Goal: Use online tool/utility: Use online tool/utility

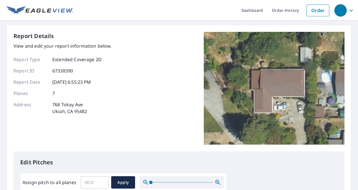
click at [94, 185] on input "Assign pitch to all planes" at bounding box center [95, 182] width 28 height 16
type input "4"
click at [117, 183] on span "Apply" at bounding box center [123, 182] width 15 height 7
type input "4"
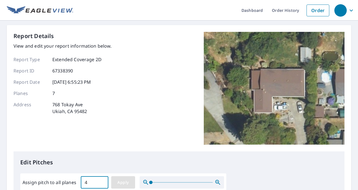
type input "4"
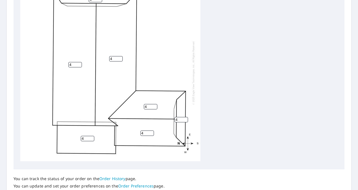
scroll to position [255, 0]
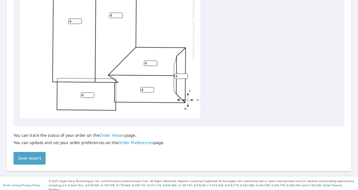
click at [31, 162] on button "Save report" at bounding box center [30, 158] width 32 height 13
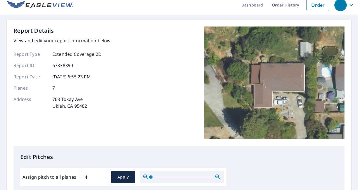
scroll to position [5, 0]
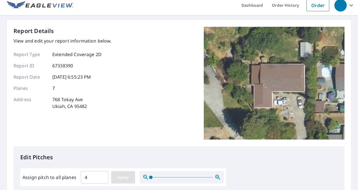
click at [129, 175] on span "Apply" at bounding box center [123, 177] width 15 height 7
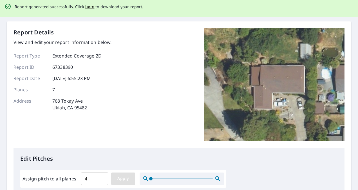
scroll to position [24, 0]
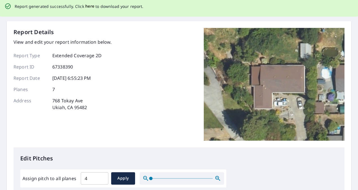
click at [88, 6] on span "here" at bounding box center [89, 6] width 9 height 7
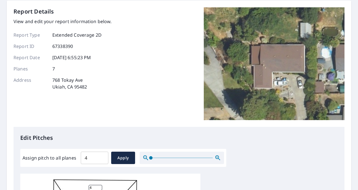
scroll to position [4, 0]
